Goal: Transaction & Acquisition: Purchase product/service

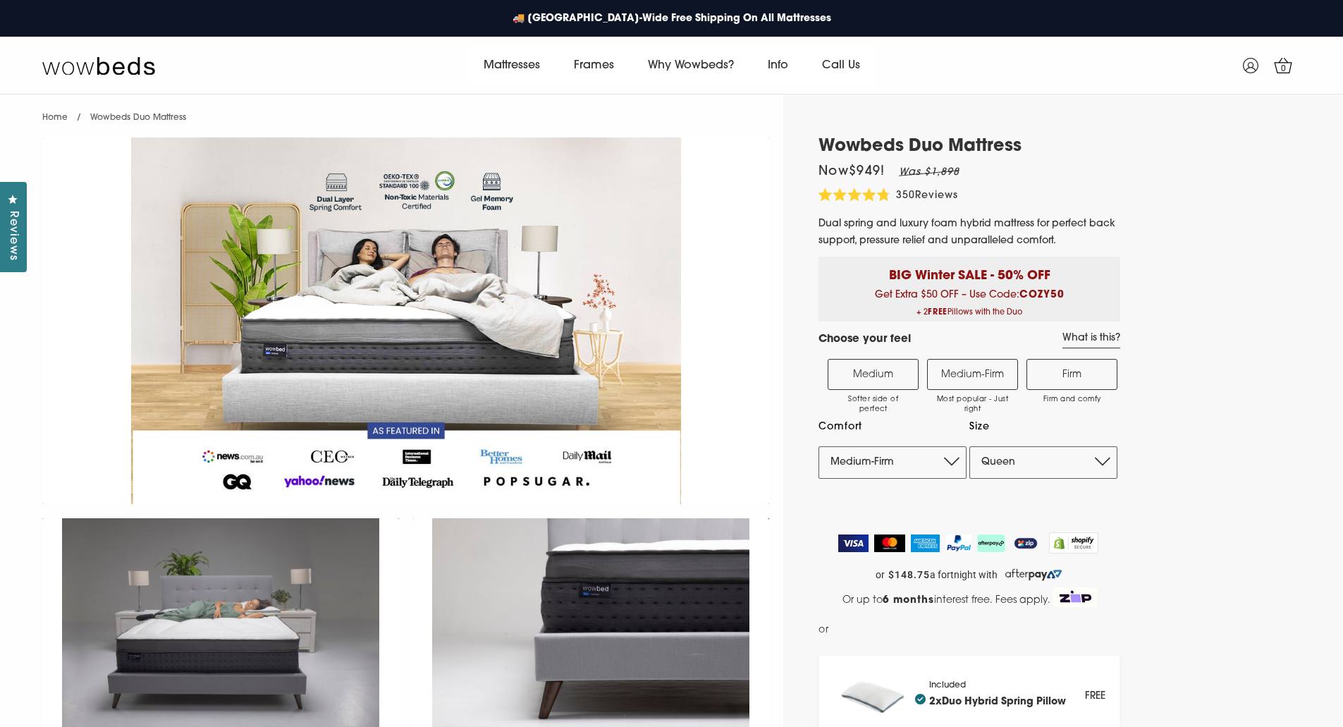
select select "Medium-Firm"
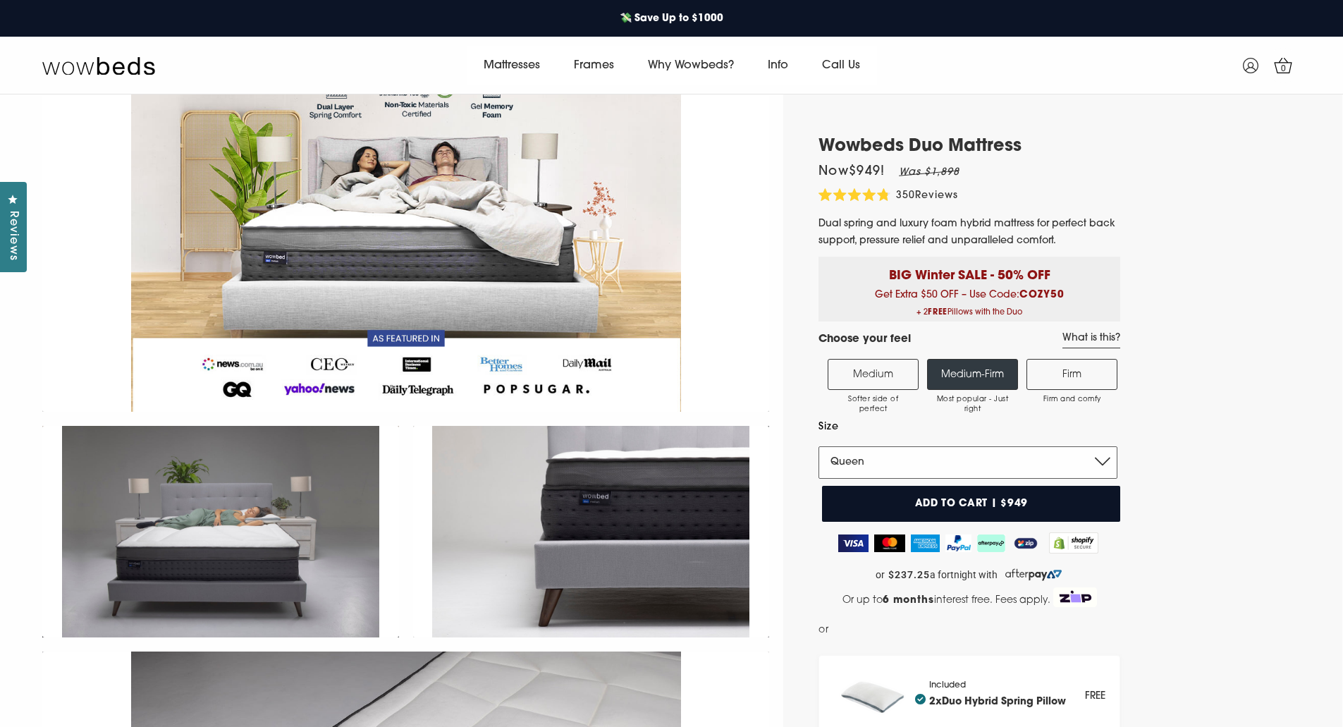
click at [1046, 463] on select "Single King Single Double Queen King" at bounding box center [967, 462] width 299 height 32
click at [818, 446] on select "Single King Single Double Queen King" at bounding box center [967, 462] width 299 height 32
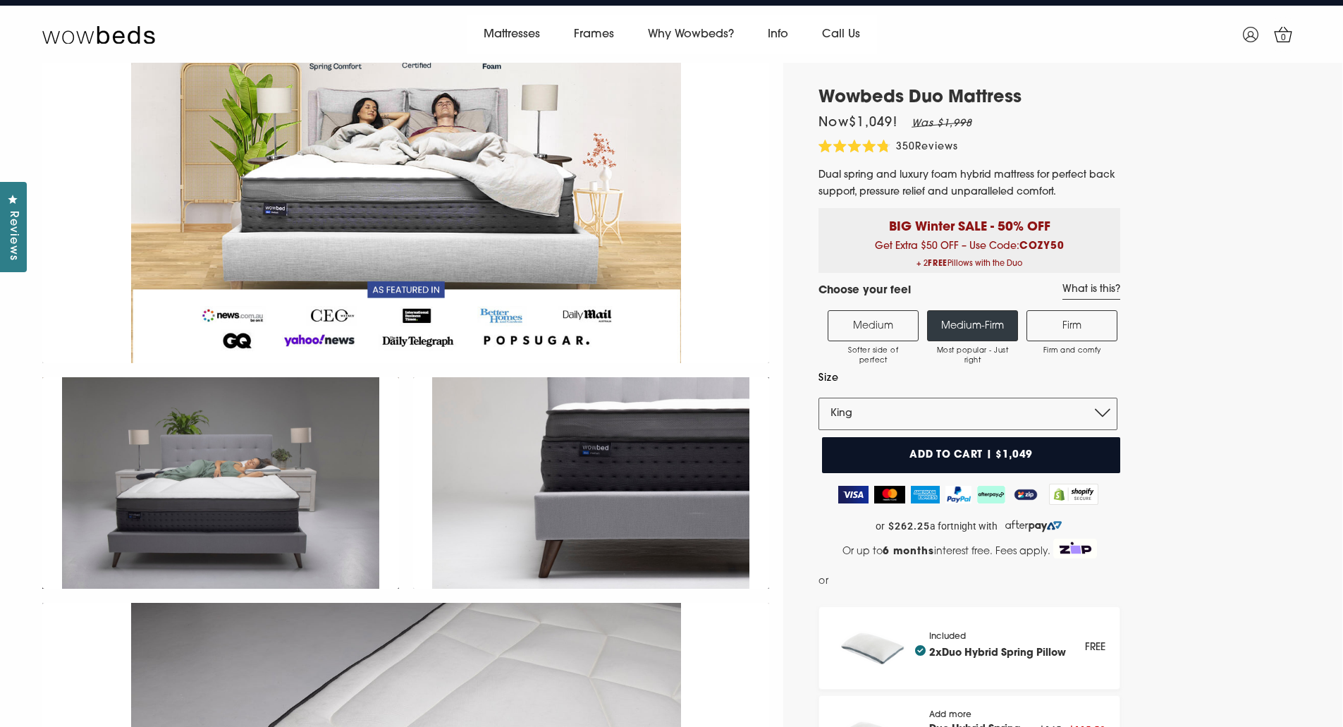
scroll to position [0, 0]
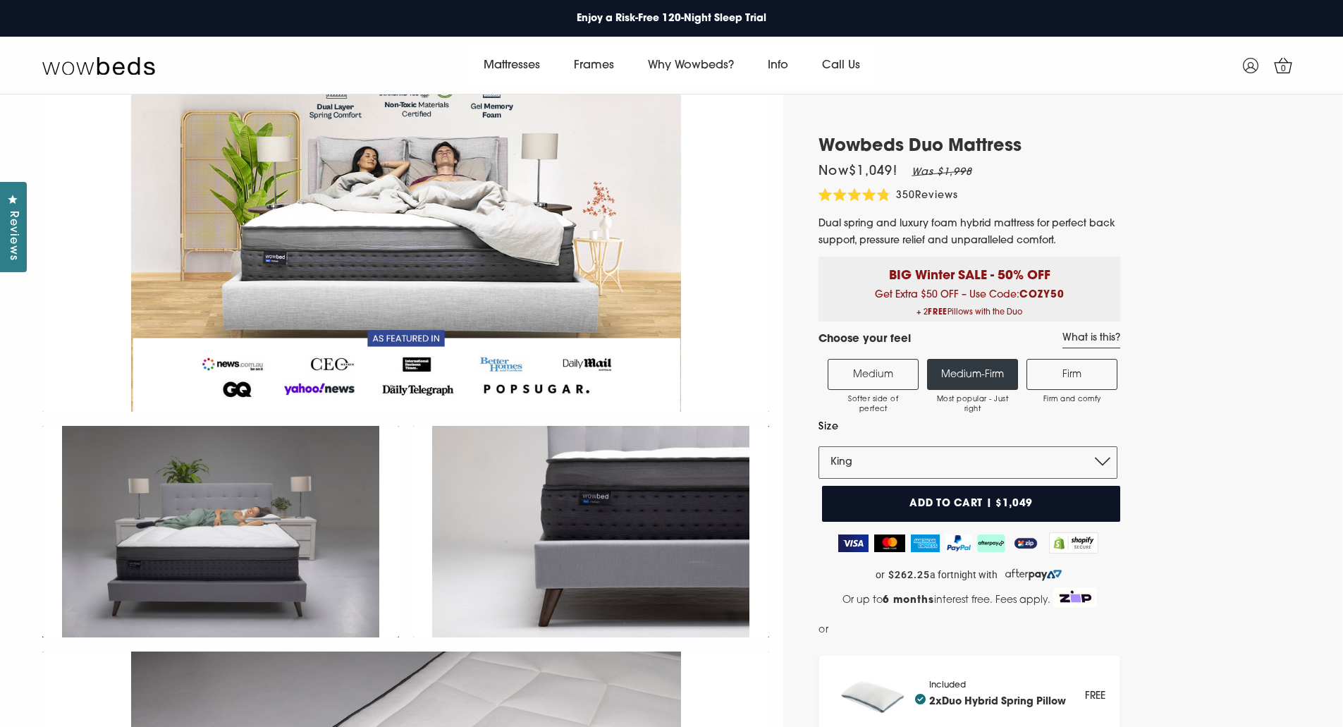
click at [1080, 372] on label "Firm Firm and comfy" at bounding box center [1071, 374] width 91 height 31
click at [0, 0] on input "Firm Firm and comfy" at bounding box center [0, 0] width 0 height 0
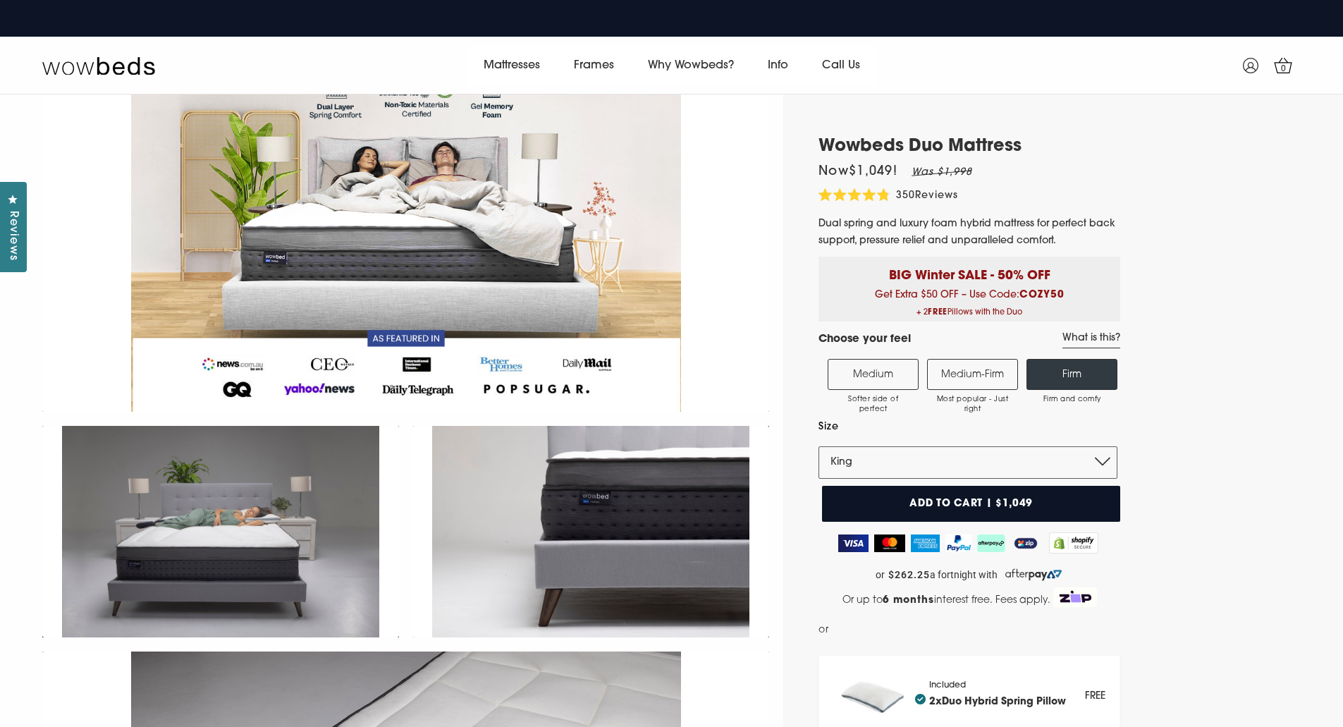
click at [864, 367] on label "Medium Softer side of perfect" at bounding box center [873, 374] width 91 height 31
click at [0, 0] on input "Medium Softer side of perfect" at bounding box center [0, 0] width 0 height 0
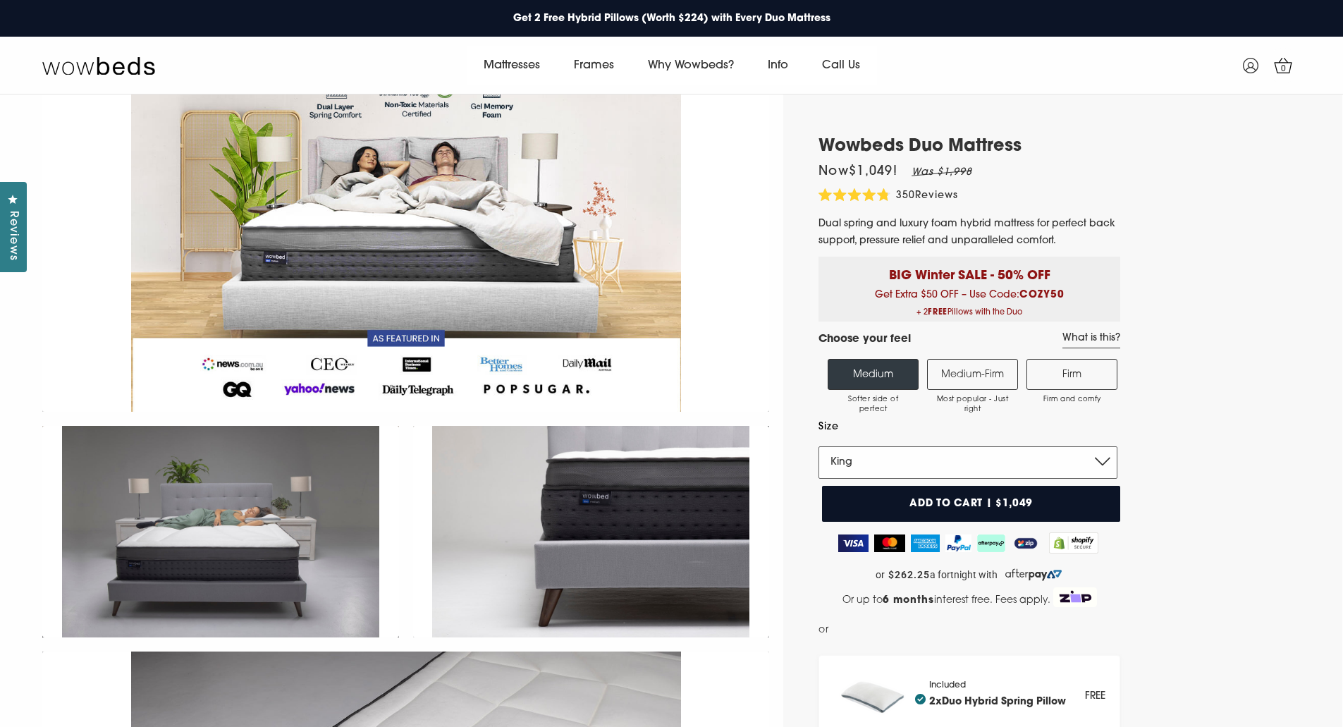
click at [870, 460] on select "Single King Single Double Queen King" at bounding box center [967, 462] width 299 height 32
select select "Queen"
click at [818, 446] on select "Single King Single Double Queen King" at bounding box center [967, 462] width 299 height 32
